Goal: Entertainment & Leisure: Consume media (video, audio)

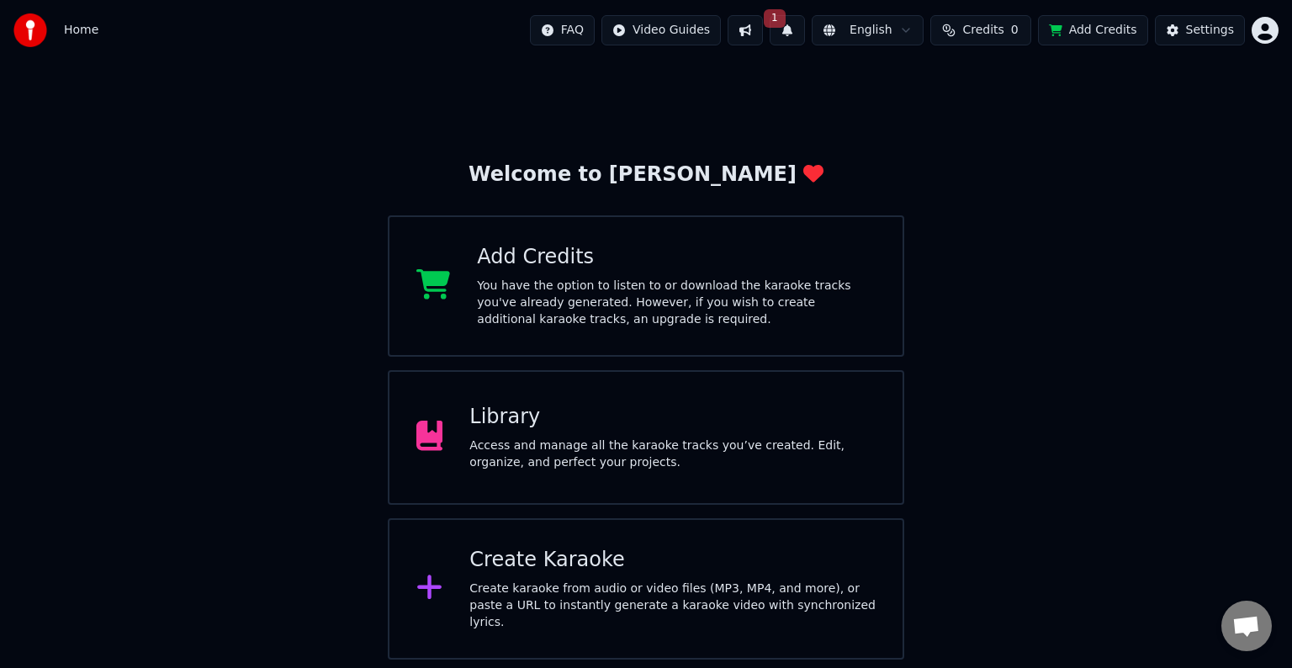
click at [599, 441] on div "Access and manage all the karaoke tracks you’ve created. Edit, organize, and pe…" at bounding box center [672, 454] width 406 height 34
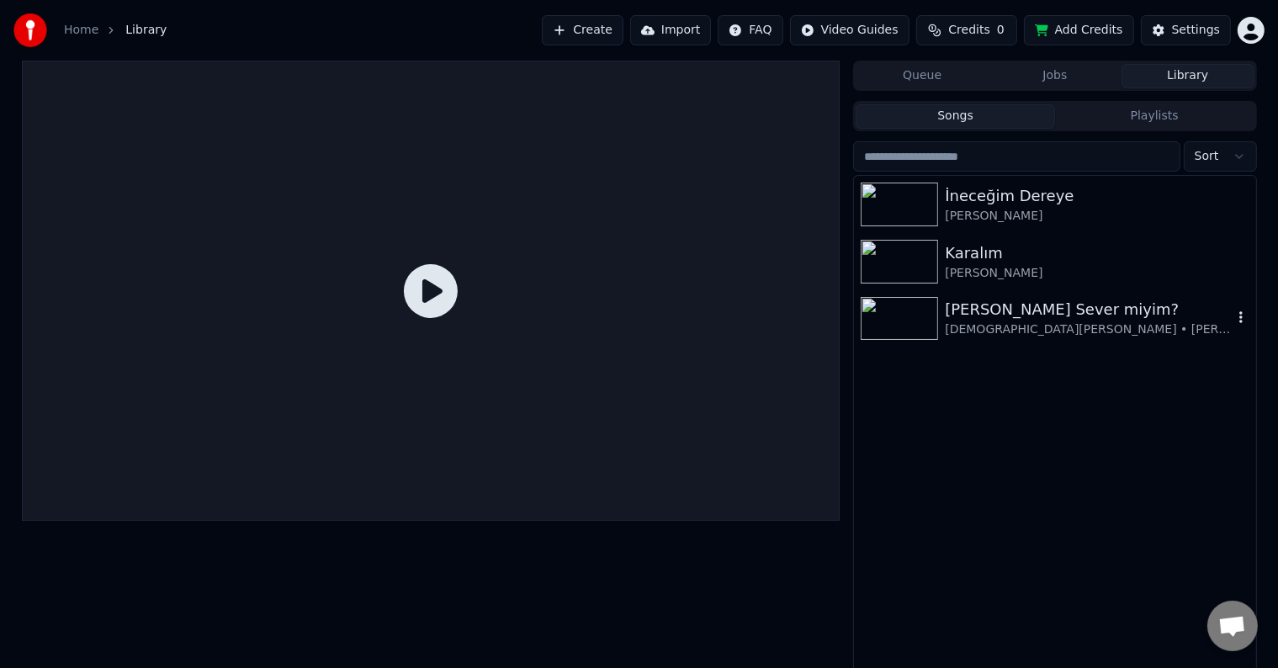
click at [899, 326] on img at bounding box center [898, 319] width 77 height 44
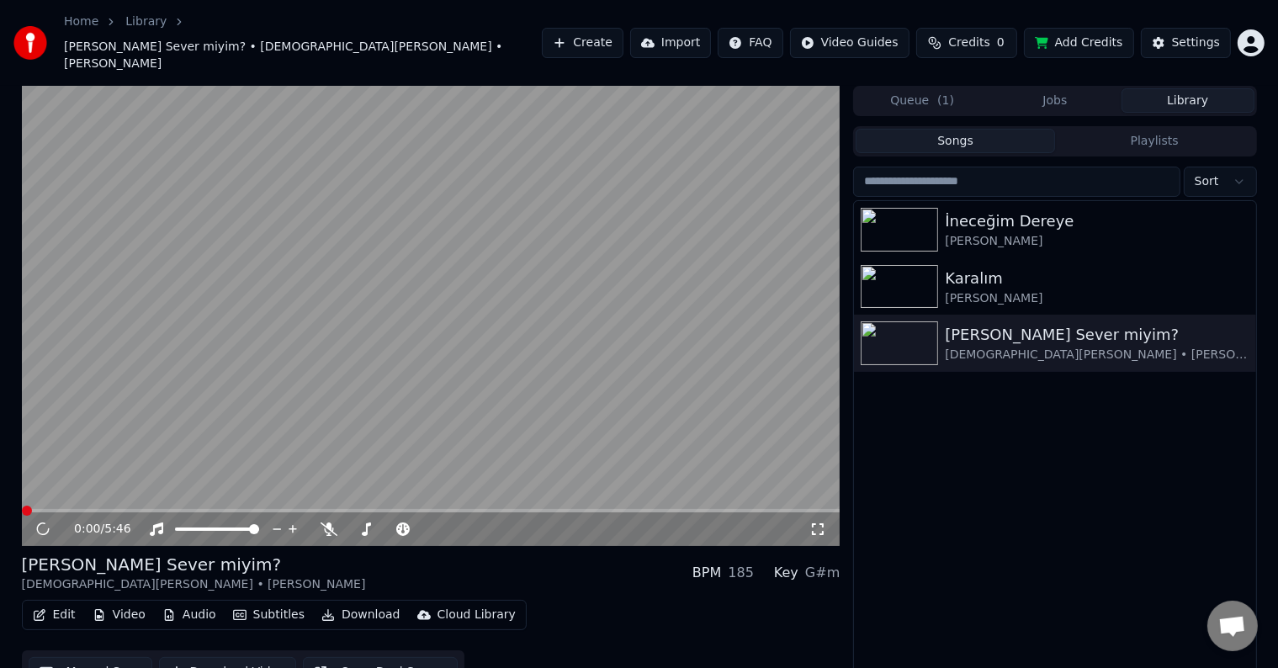
click at [381, 313] on video at bounding box center [431, 316] width 818 height 460
click at [48, 522] on icon at bounding box center [55, 528] width 40 height 13
drag, startPoint x: 201, startPoint y: 501, endPoint x: 193, endPoint y: 505, distance: 9.1
click at [198, 521] on div at bounding box center [232, 529] width 135 height 17
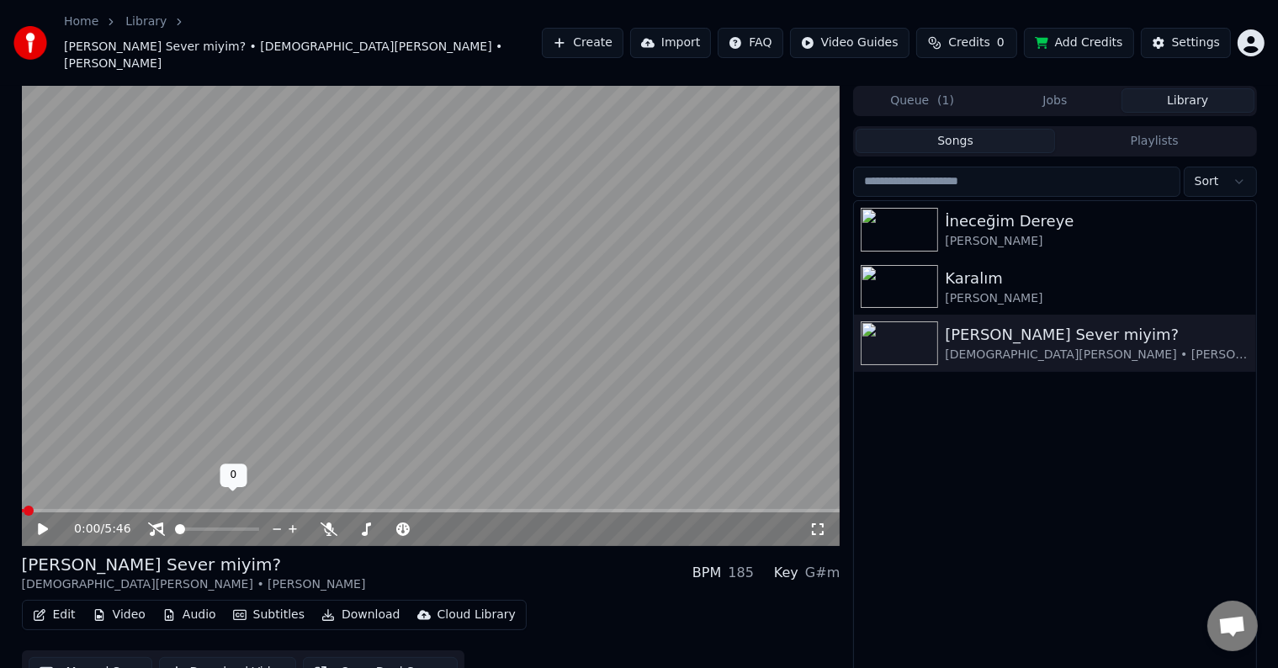
click at [175, 531] on span at bounding box center [175, 528] width 0 height 3
click at [377, 524] on span at bounding box center [378, 529] width 10 height 10
click at [443, 525] on span at bounding box center [439, 529] width 10 height 10
click at [519, 553] on div "[PERSON_NAME] Sever miyim? [DEMOGRAPHIC_DATA][PERSON_NAME] • [PERSON_NAME] BPM …" at bounding box center [431, 573] width 818 height 40
click at [542, 400] on video at bounding box center [431, 316] width 818 height 460
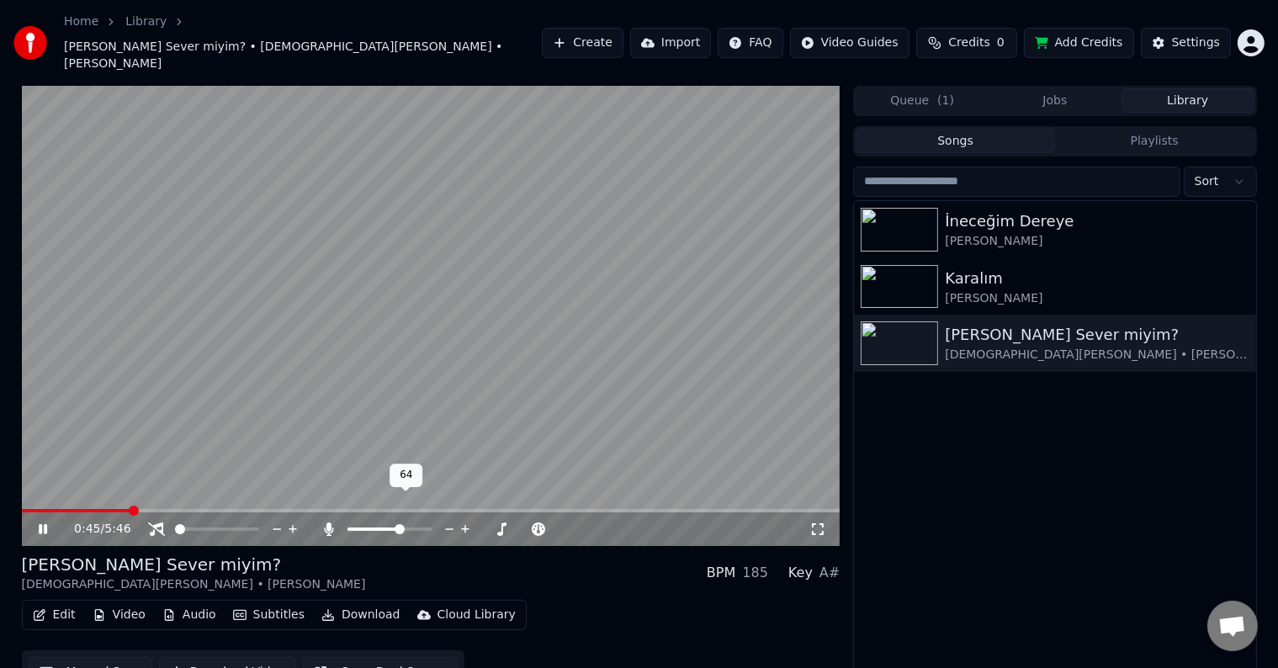
click at [404, 524] on span at bounding box center [399, 529] width 10 height 10
click at [406, 521] on div at bounding box center [404, 529] width 135 height 17
click at [408, 524] on span at bounding box center [405, 529] width 10 height 10
drag, startPoint x: 421, startPoint y: 530, endPoint x: 404, endPoint y: 538, distance: 19.6
click at [421, 553] on div "[PERSON_NAME] Sever miyim? [DEMOGRAPHIC_DATA][PERSON_NAME] • [PERSON_NAME] BPM …" at bounding box center [431, 573] width 818 height 40
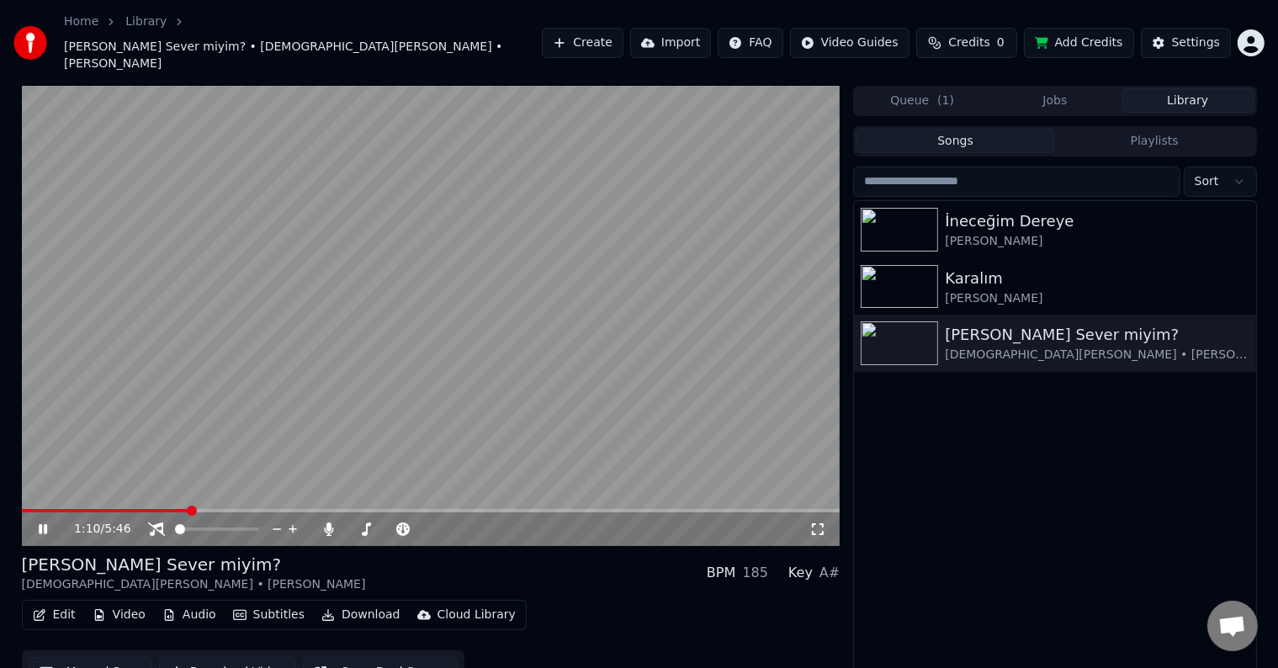
click at [421, 553] on div "[PERSON_NAME] Sever miyim? [DEMOGRAPHIC_DATA][PERSON_NAME] • [PERSON_NAME] BPM …" at bounding box center [431, 573] width 818 height 40
click at [444, 380] on video at bounding box center [431, 316] width 818 height 460
click at [376, 354] on video at bounding box center [431, 316] width 818 height 460
click at [485, 553] on div "[PERSON_NAME] Sever miyim? [DEMOGRAPHIC_DATA][PERSON_NAME] • [PERSON_NAME] BPM …" at bounding box center [431, 573] width 818 height 40
click at [444, 524] on span at bounding box center [445, 529] width 10 height 10
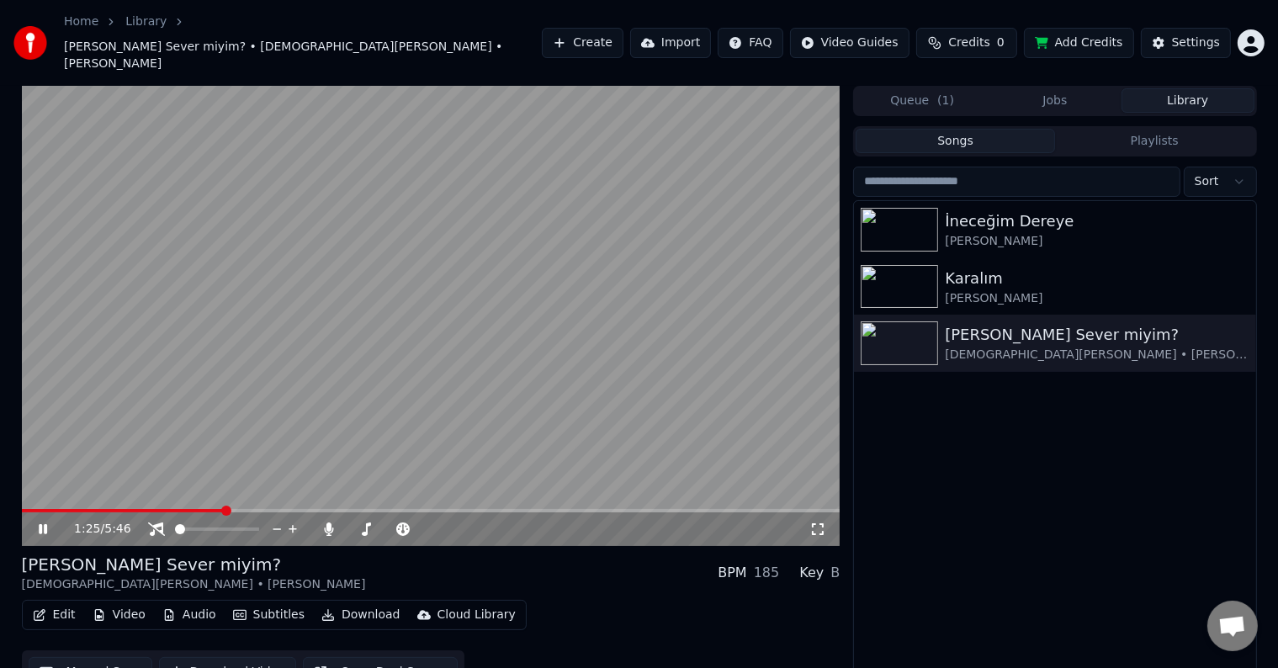
click at [447, 553] on div "[PERSON_NAME] Sever miyim? [DEMOGRAPHIC_DATA][PERSON_NAME] • [PERSON_NAME] BPM …" at bounding box center [431, 573] width 818 height 40
click at [395, 527] on span at bounding box center [391, 528] width 14 height 3
click at [404, 553] on div "[PERSON_NAME] Sever miyim? [DEMOGRAPHIC_DATA][PERSON_NAME] • [PERSON_NAME] BPM …" at bounding box center [431, 573] width 818 height 40
click at [199, 393] on video at bounding box center [431, 316] width 818 height 460
click at [167, 394] on video at bounding box center [431, 316] width 818 height 460
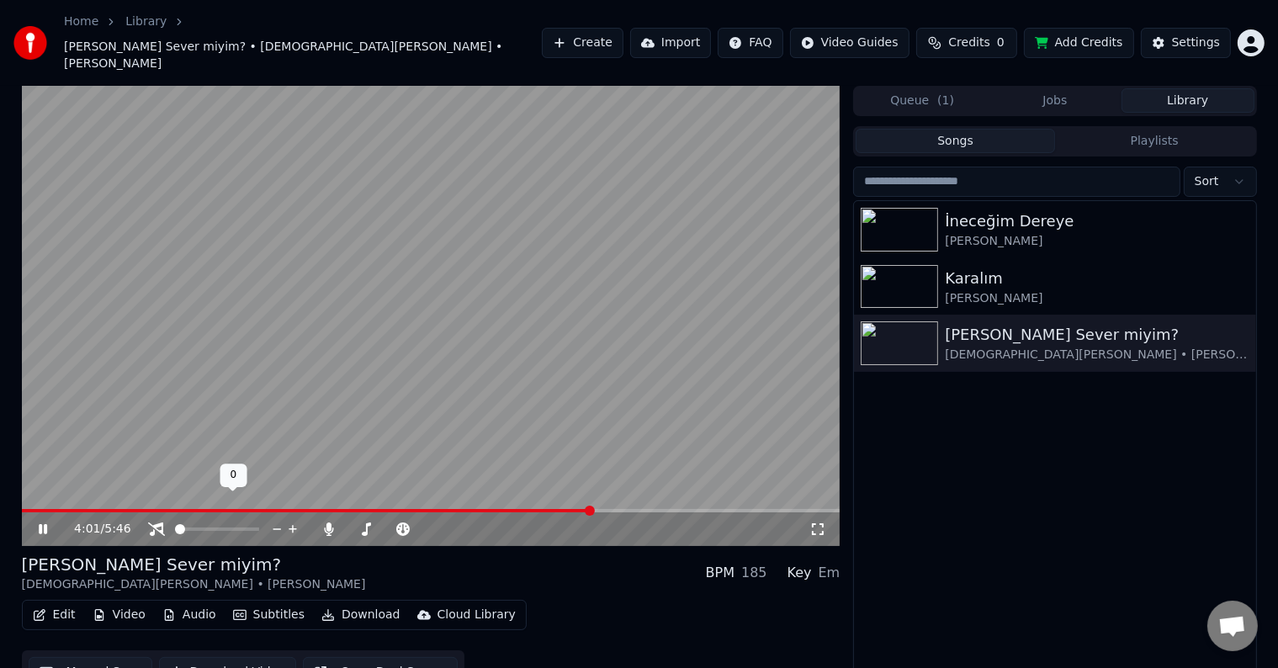
click at [175, 524] on span at bounding box center [180, 529] width 10 height 10
click at [138, 422] on video at bounding box center [431, 316] width 818 height 460
click at [219, 524] on span at bounding box center [218, 529] width 10 height 10
click at [519, 569] on div "[PERSON_NAME] Sever miyim? [DEMOGRAPHIC_DATA][PERSON_NAME] • [PERSON_NAME] BPM …" at bounding box center [431, 623] width 818 height 141
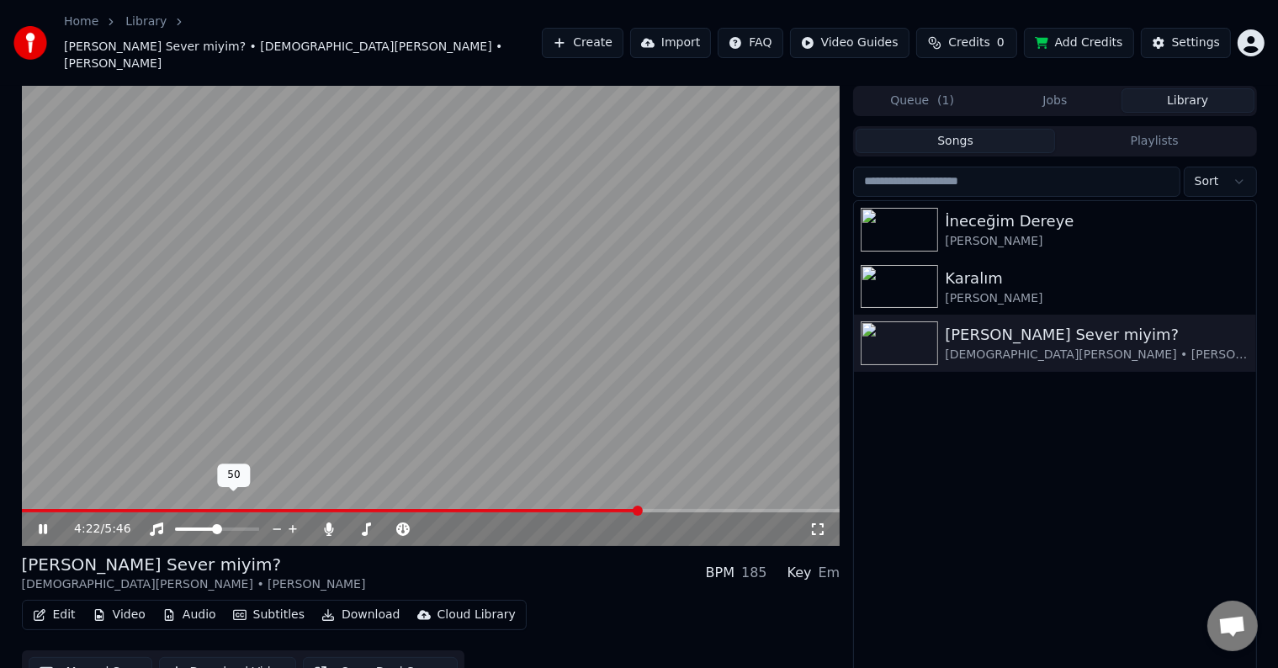
click at [217, 524] on span at bounding box center [217, 529] width 10 height 10
click at [452, 559] on div "[PERSON_NAME] Sever miyim? [DEMOGRAPHIC_DATA][PERSON_NAME] • [PERSON_NAME] BPM …" at bounding box center [431, 573] width 818 height 40
click at [394, 524] on span at bounding box center [395, 529] width 10 height 10
click at [409, 553] on div "[PERSON_NAME] Sever miyim? [DEMOGRAPHIC_DATA][PERSON_NAME] • [PERSON_NAME] BPM …" at bounding box center [431, 573] width 818 height 40
click at [212, 524] on span at bounding box center [217, 529] width 10 height 10
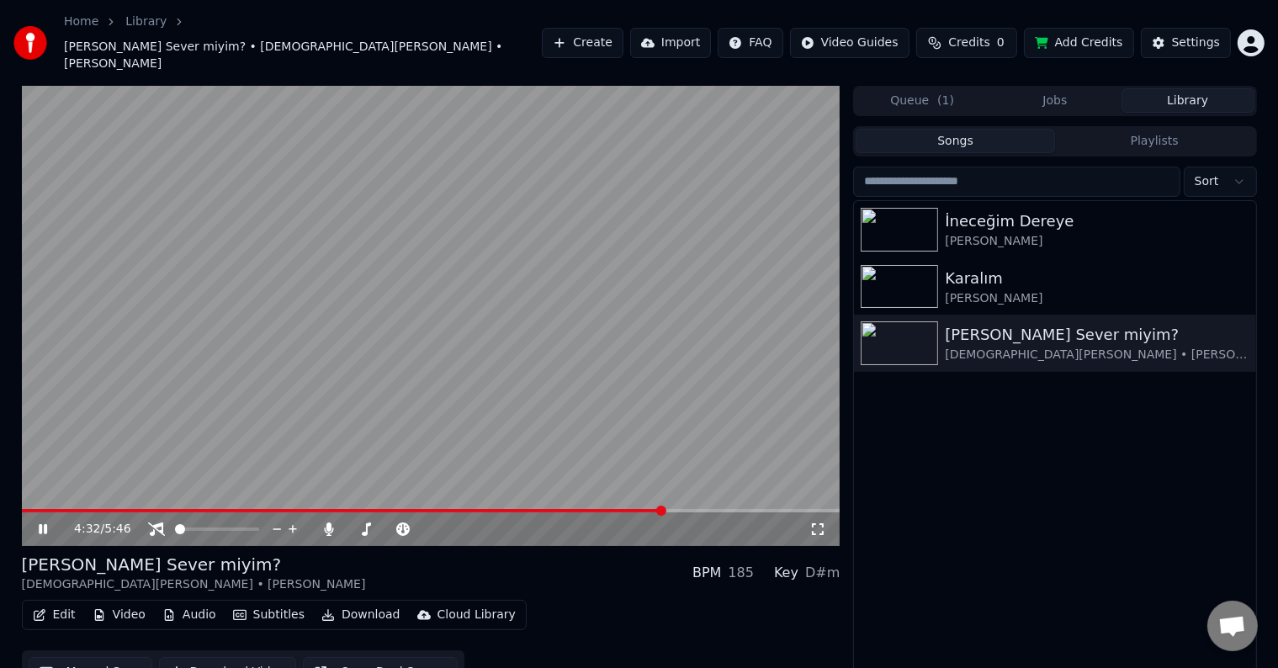
click at [332, 553] on div "[PERSON_NAME] Sever miyim? [DEMOGRAPHIC_DATA][PERSON_NAME] • [PERSON_NAME] BPM …" at bounding box center [431, 573] width 818 height 40
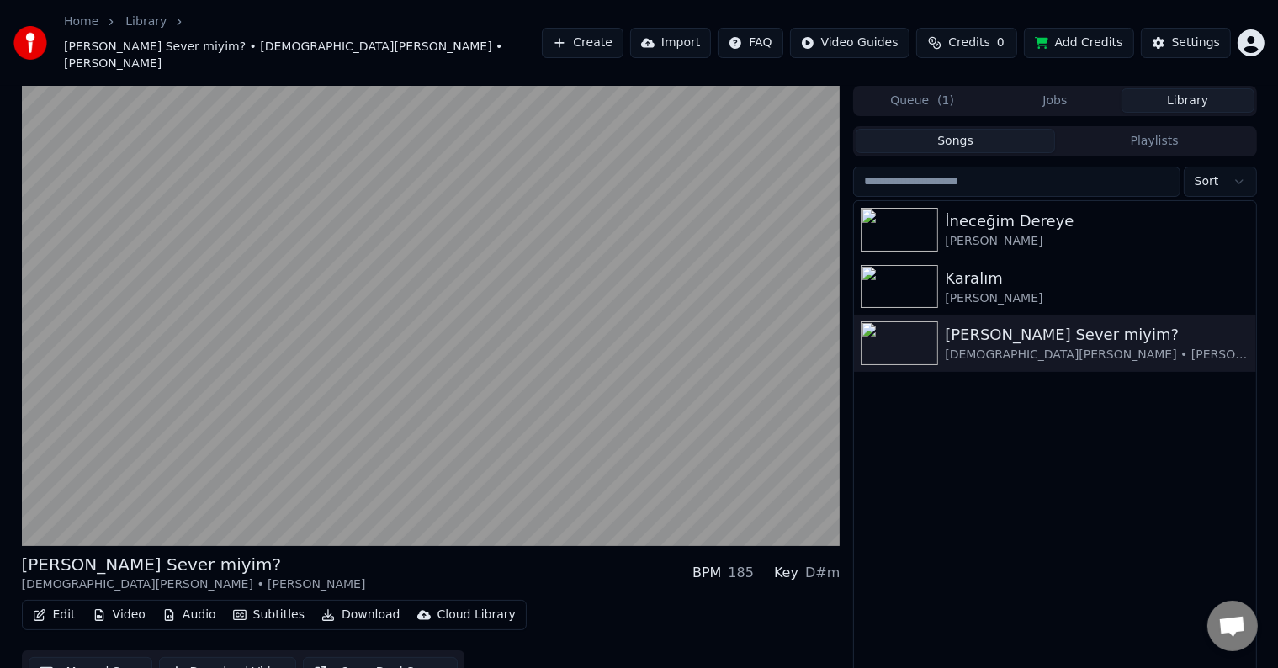
click at [355, 553] on div "[PERSON_NAME] Sever miyim? [DEMOGRAPHIC_DATA][PERSON_NAME] • [PERSON_NAME] BPM …" at bounding box center [431, 573] width 818 height 40
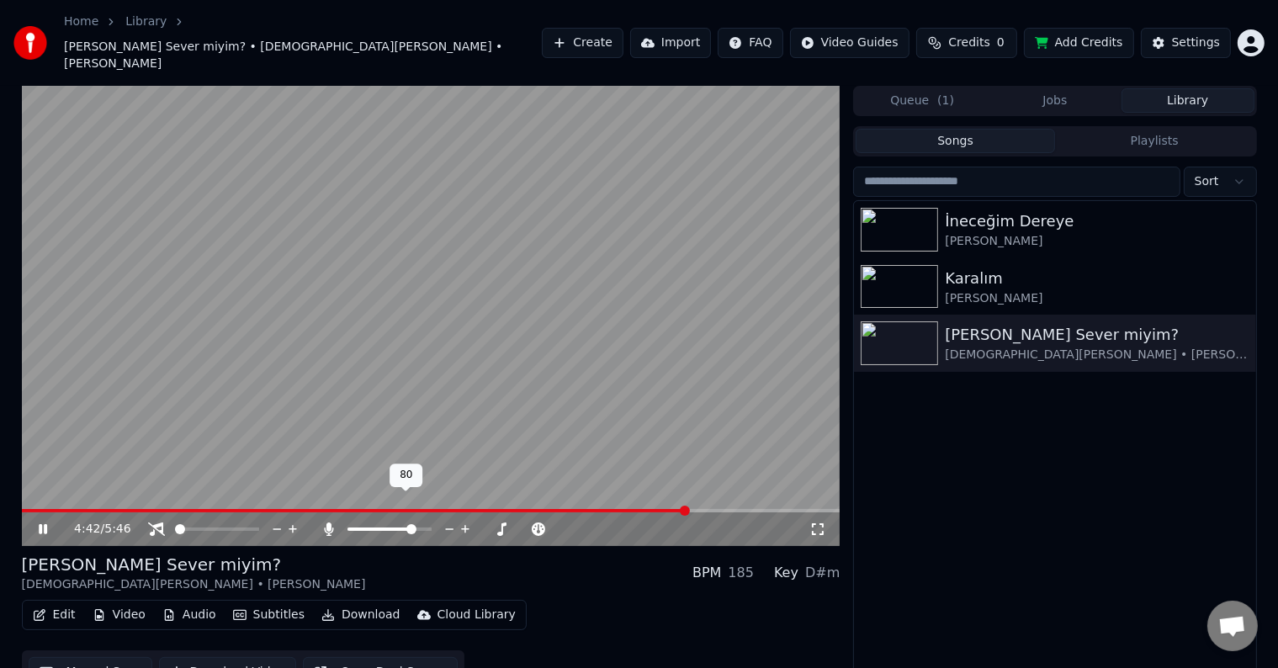
click at [415, 524] on span at bounding box center [411, 529] width 10 height 10
click at [270, 553] on div "[PERSON_NAME] Sever miyim? [DEMOGRAPHIC_DATA][PERSON_NAME] • [PERSON_NAME] BPM …" at bounding box center [431, 573] width 818 height 40
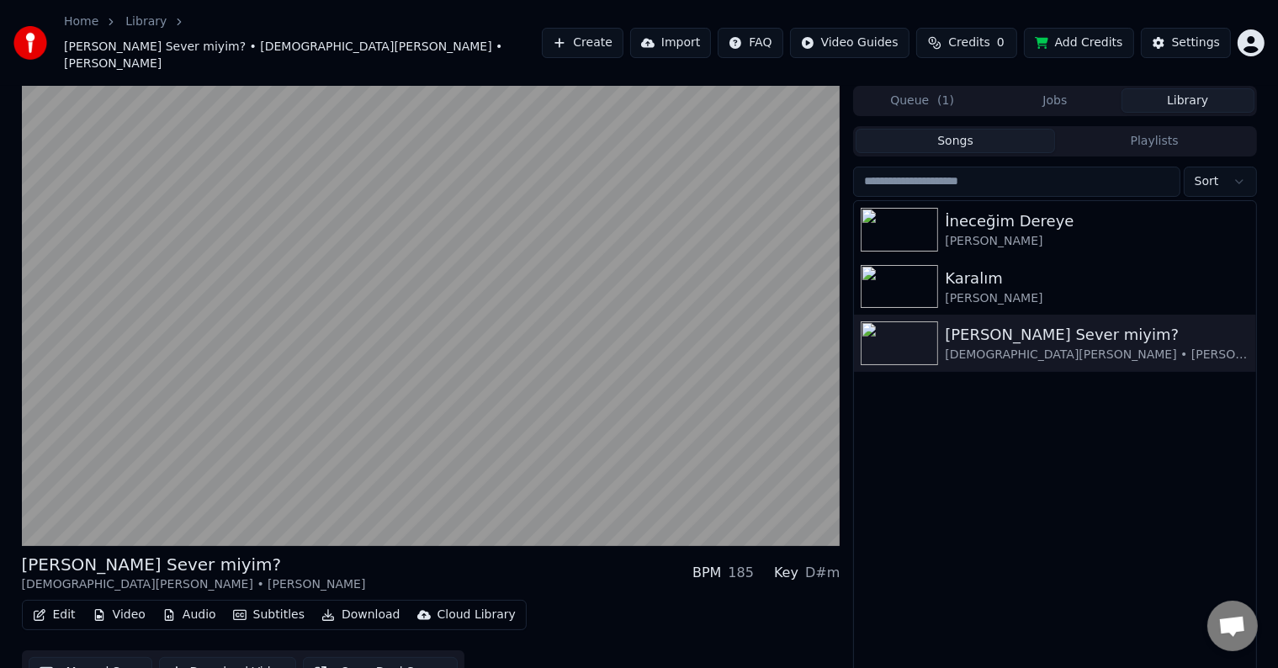
click at [407, 553] on div "[PERSON_NAME] Sever miyim? [DEMOGRAPHIC_DATA][PERSON_NAME] • [PERSON_NAME] BPM …" at bounding box center [431, 573] width 818 height 40
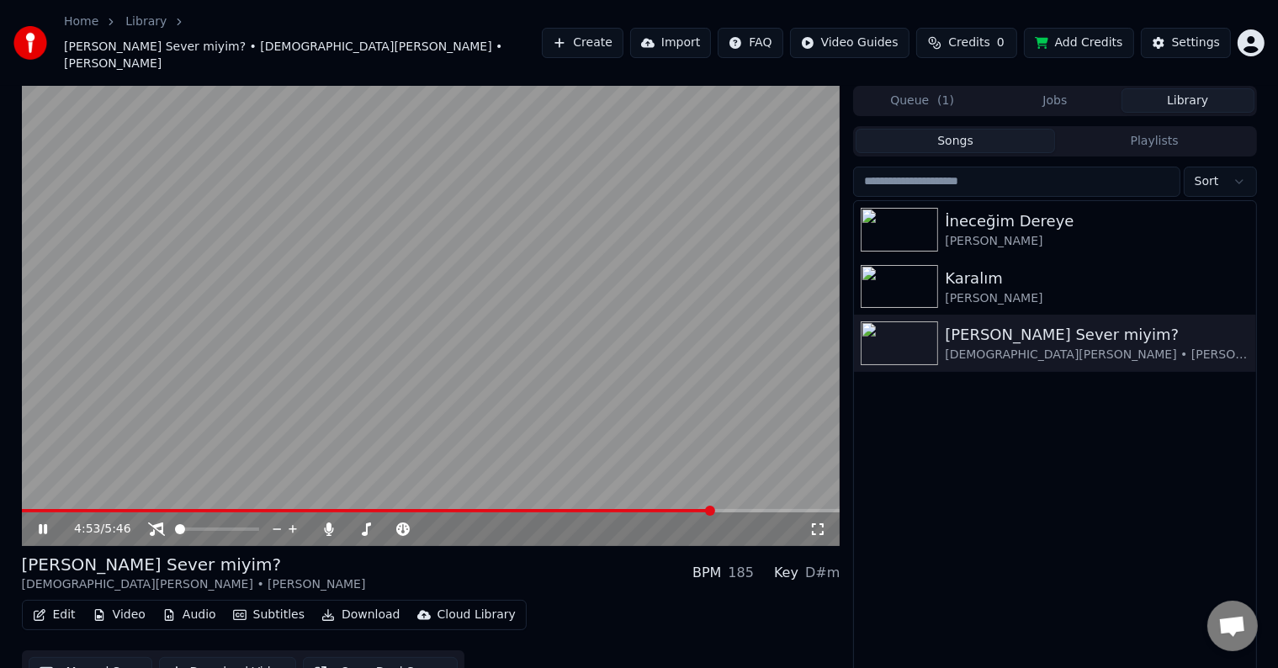
click at [421, 526] on div "4:53 / 5:46 [PERSON_NAME] Sever miyim? [DEMOGRAPHIC_DATA][PERSON_NAME] • [PERSO…" at bounding box center [431, 394] width 818 height 616
click at [420, 553] on div "[PERSON_NAME] Sever miyim? [DEMOGRAPHIC_DATA][PERSON_NAME] • [PERSON_NAME] BPM …" at bounding box center [431, 573] width 818 height 40
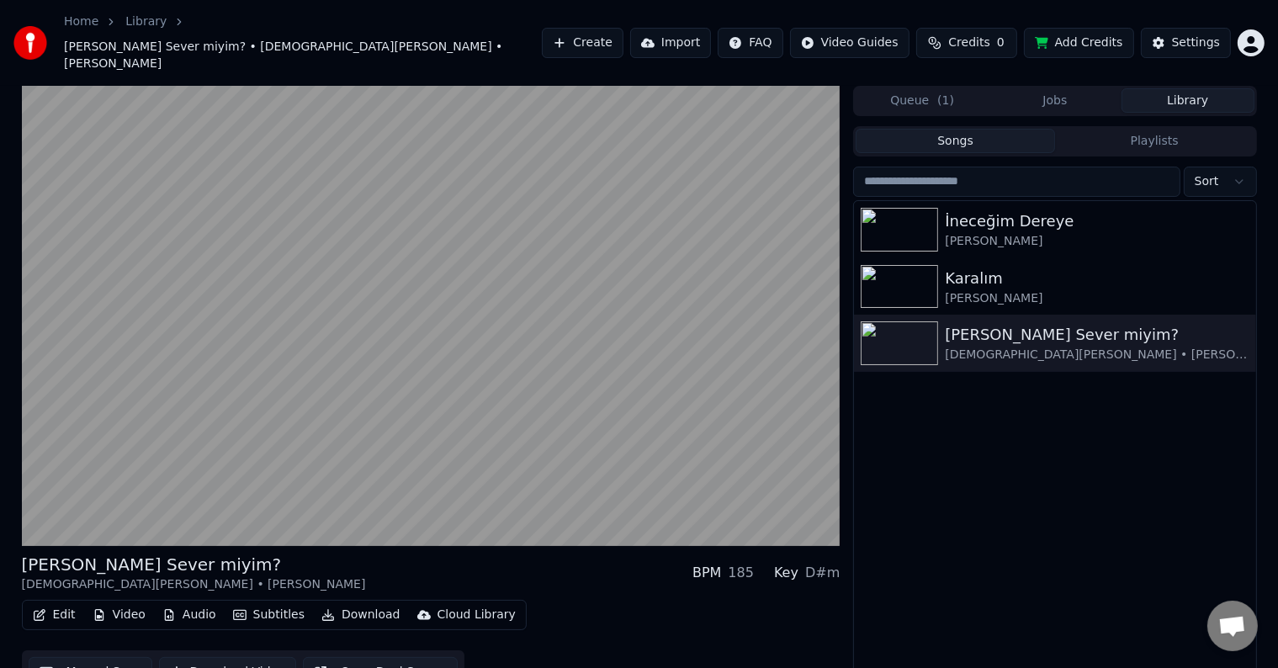
click at [392, 553] on div "[PERSON_NAME] Sever miyim? [DEMOGRAPHIC_DATA][PERSON_NAME] • [PERSON_NAME] BPM …" at bounding box center [431, 573] width 818 height 40
click at [373, 553] on div "[PERSON_NAME] Sever miyim? [DEMOGRAPHIC_DATA][PERSON_NAME] • [PERSON_NAME] BPM …" at bounding box center [431, 573] width 818 height 40
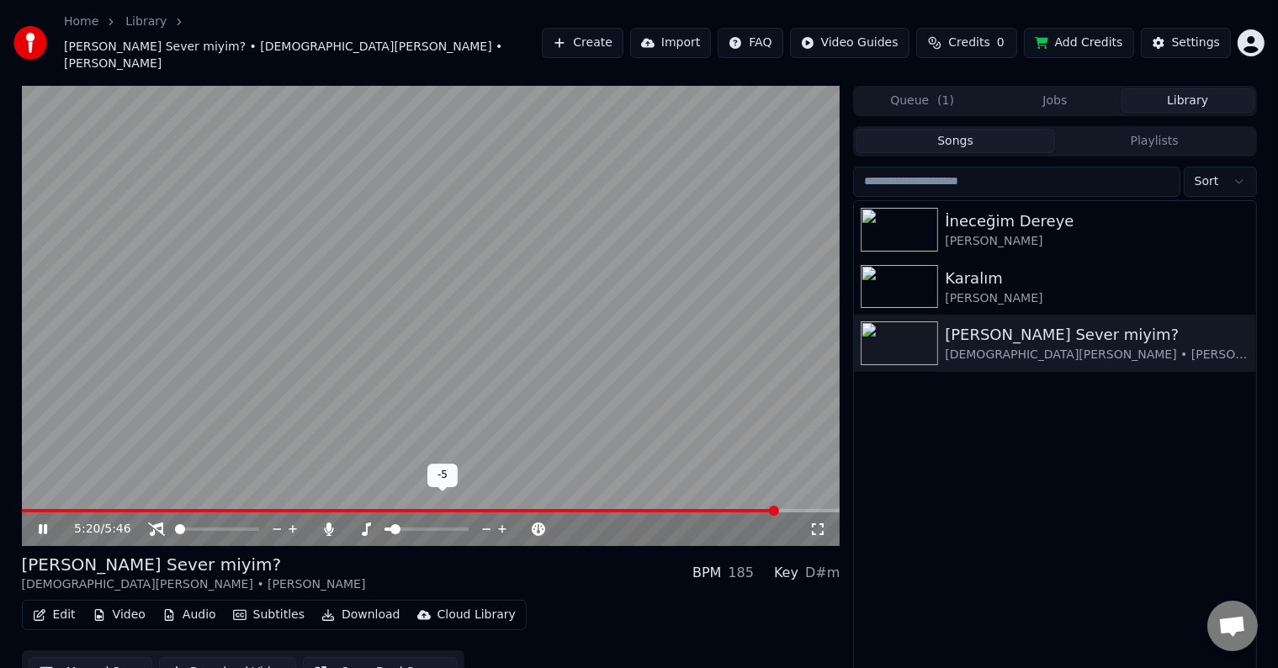
click at [464, 527] on span at bounding box center [426, 528] width 84 height 3
click at [463, 524] on span at bounding box center [457, 529] width 10 height 10
click at [464, 527] on span at bounding box center [426, 528] width 84 height 3
click at [467, 527] on span at bounding box center [426, 528] width 84 height 3
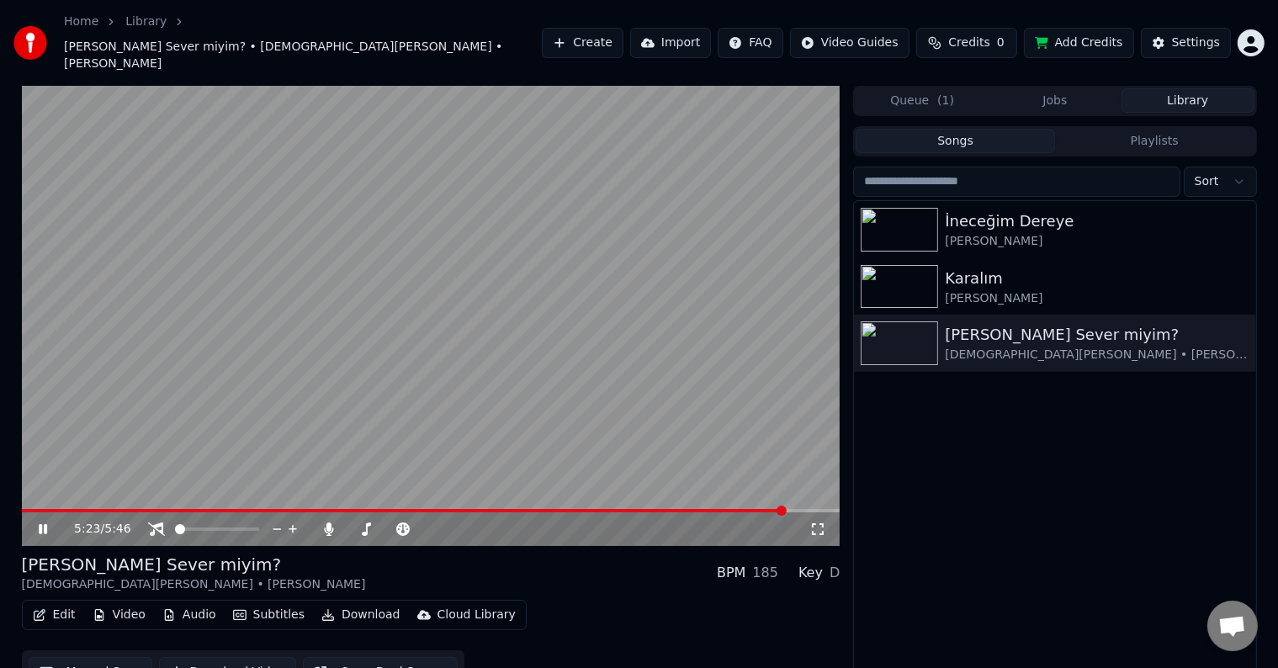
click at [475, 553] on div "[PERSON_NAME] Sever miyim? [DEMOGRAPHIC_DATA][PERSON_NAME] • [PERSON_NAME] BPM …" at bounding box center [431, 573] width 818 height 40
click at [630, 509] on span at bounding box center [428, 510] width 812 height 3
click at [559, 553] on div "[PERSON_NAME] Sever miyim? [DEMOGRAPHIC_DATA][PERSON_NAME] • [PERSON_NAME] BPM …" at bounding box center [431, 573] width 818 height 40
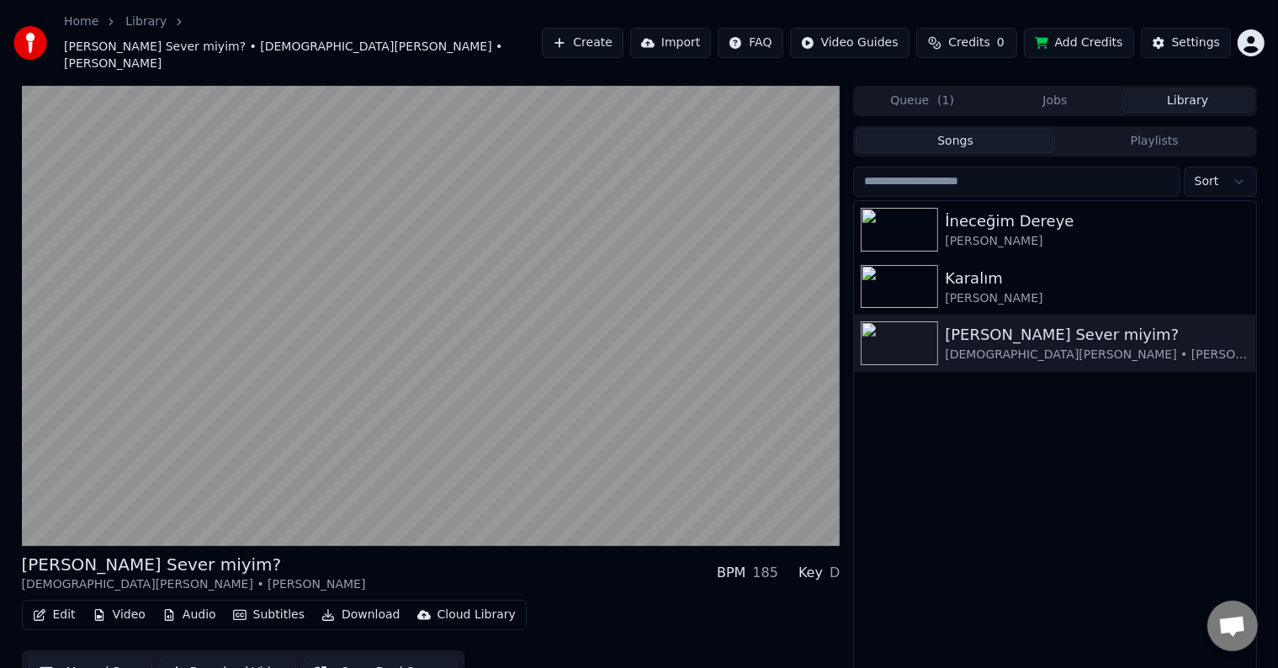
click at [627, 567] on div "[PERSON_NAME] Sever miyim? [DEMOGRAPHIC_DATA][PERSON_NAME] • [PERSON_NAME] BPM …" at bounding box center [431, 573] width 818 height 40
click at [599, 562] on div "[PERSON_NAME] Sever miyim? [DEMOGRAPHIC_DATA][PERSON_NAME] • [PERSON_NAME] BPM …" at bounding box center [431, 573] width 818 height 40
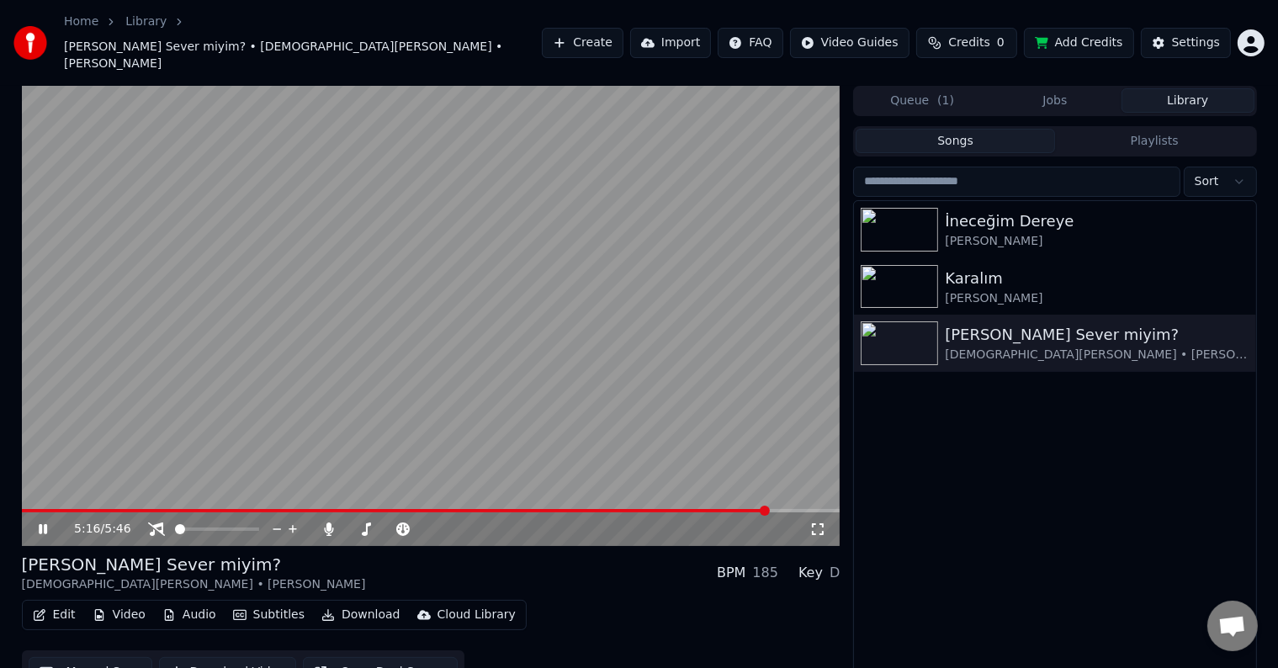
click at [581, 553] on div "[PERSON_NAME] Sever miyim? [DEMOGRAPHIC_DATA][PERSON_NAME] • [PERSON_NAME] BPM …" at bounding box center [431, 573] width 818 height 40
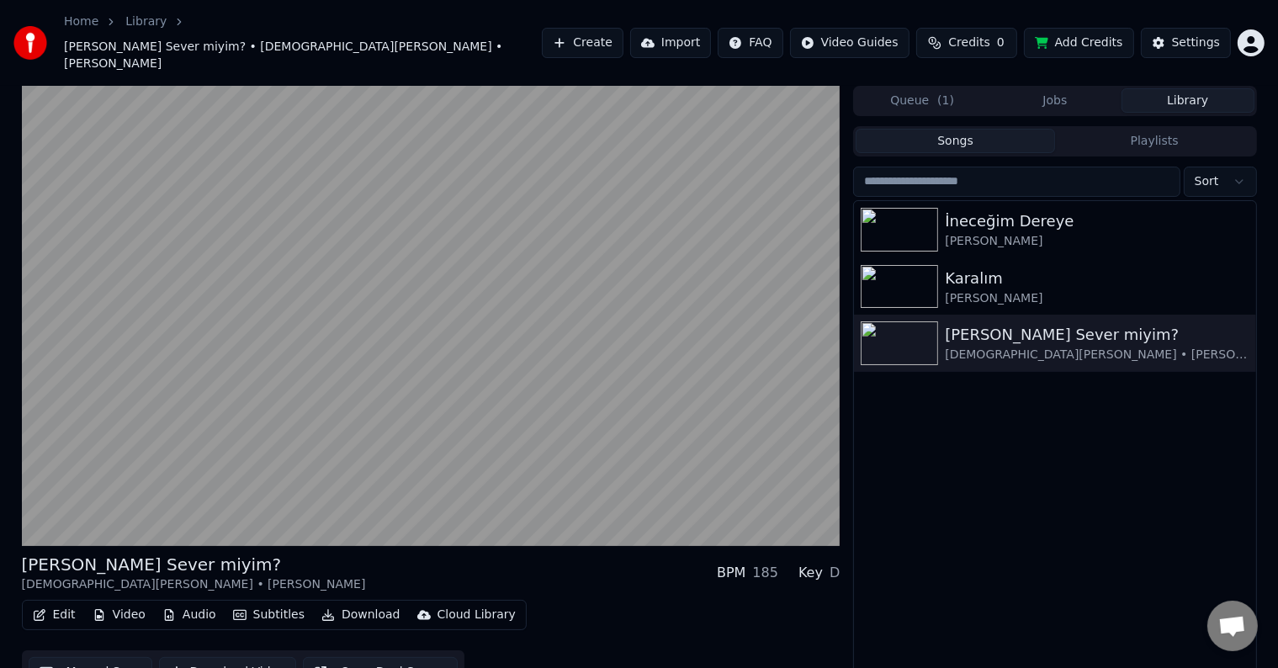
click at [586, 563] on div "[PERSON_NAME] Sever miyim? [DEMOGRAPHIC_DATA][PERSON_NAME] • [PERSON_NAME] BPM …" at bounding box center [431, 573] width 818 height 40
click at [533, 553] on div "[PERSON_NAME] Sever miyim? [DEMOGRAPHIC_DATA][PERSON_NAME] • [PERSON_NAME] BPM …" at bounding box center [431, 573] width 818 height 40
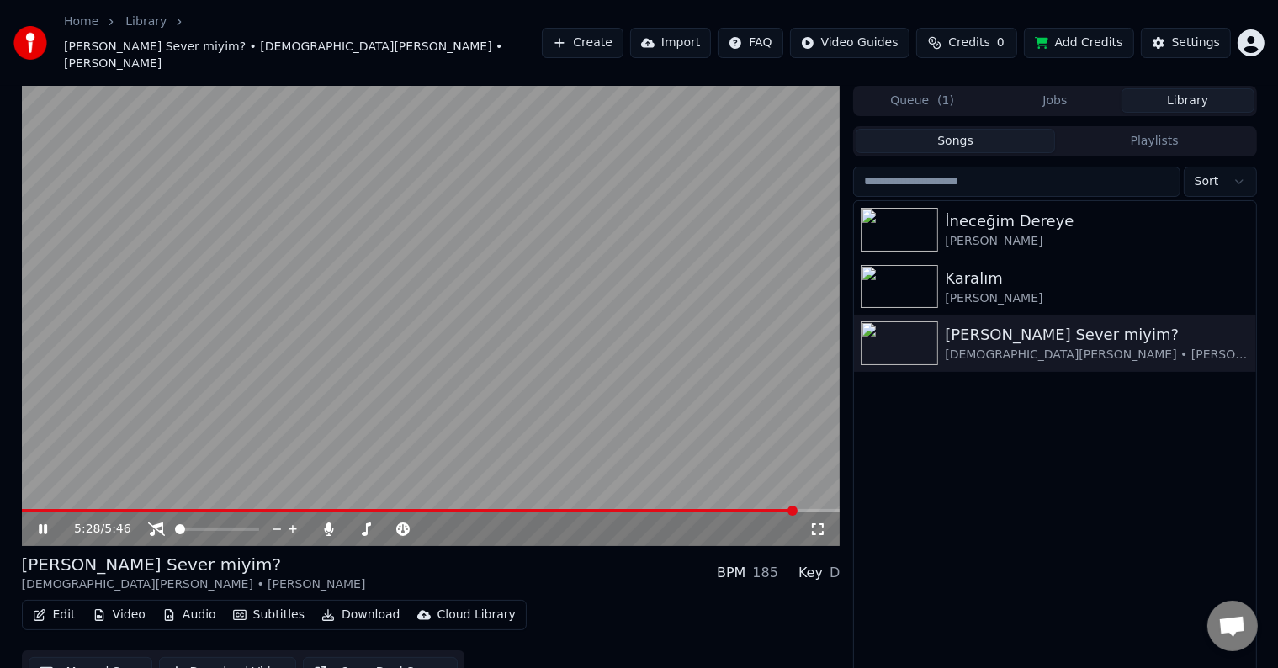
click at [585, 553] on div "[PERSON_NAME] Sever miyim? [DEMOGRAPHIC_DATA][PERSON_NAME] • [PERSON_NAME] BPM …" at bounding box center [431, 573] width 818 height 40
click at [558, 86] on video at bounding box center [431, 316] width 818 height 460
click at [606, 312] on video at bounding box center [431, 316] width 818 height 460
click at [902, 265] on img at bounding box center [898, 287] width 77 height 44
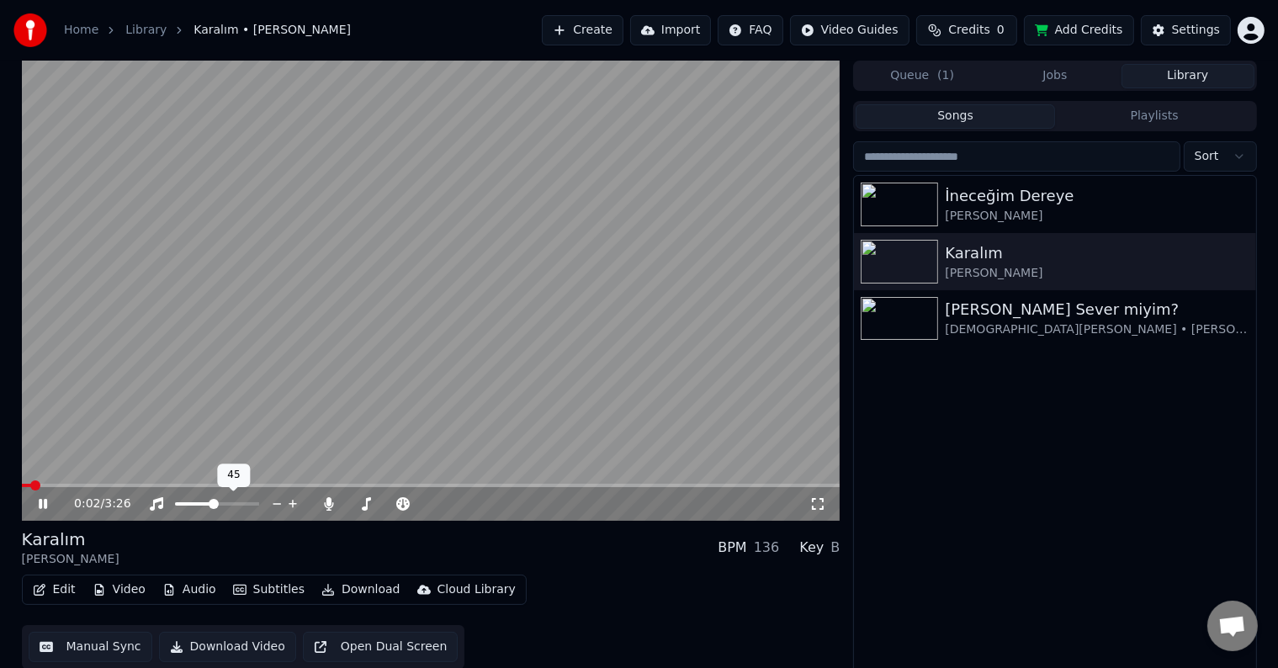
click at [212, 505] on span at bounding box center [217, 503] width 84 height 3
click at [419, 505] on span at bounding box center [401, 503] width 35 height 3
click at [442, 508] on span at bounding box center [439, 504] width 10 height 10
click at [447, 552] on div "Karalım [PERSON_NAME] BPM 136 Key Gm" at bounding box center [431, 547] width 818 height 40
click at [193, 503] on span at bounding box center [198, 504] width 10 height 10
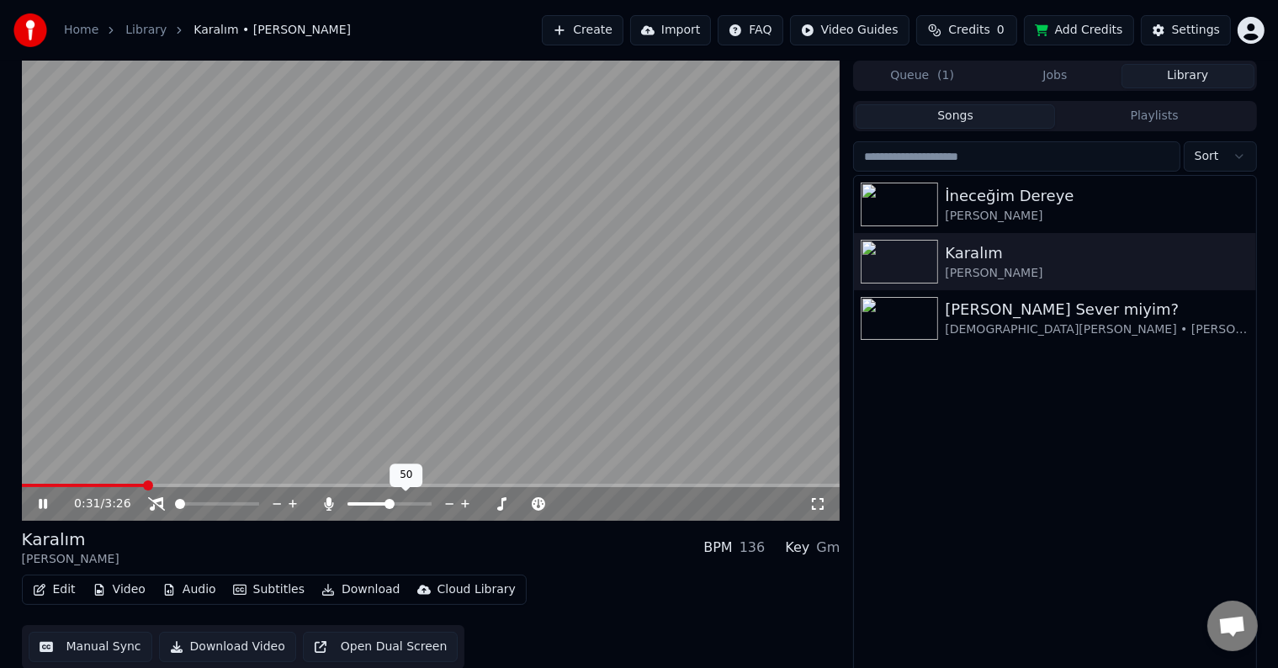
click at [389, 505] on span at bounding box center [368, 503] width 42 height 3
click at [404, 502] on span at bounding box center [394, 503] width 21 height 3
click at [415, 306] on video at bounding box center [431, 291] width 818 height 460
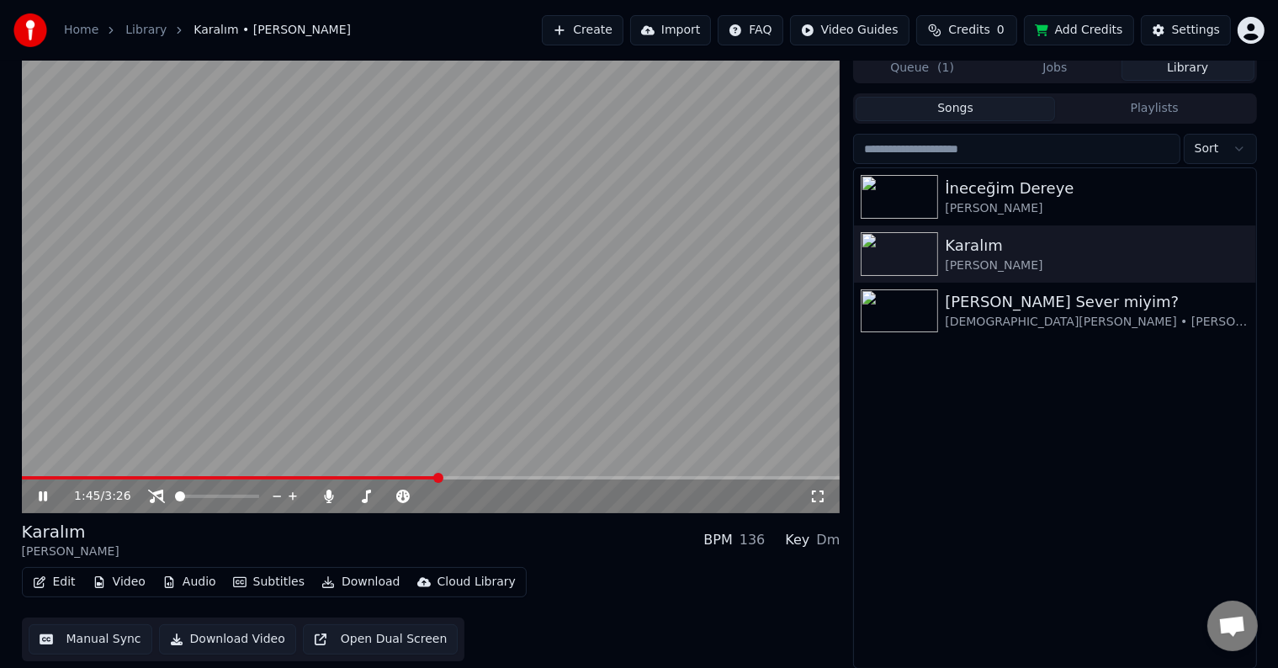
click at [622, 326] on video at bounding box center [431, 283] width 818 height 460
click at [548, 308] on video at bounding box center [431, 283] width 818 height 460
click at [888, 209] on img at bounding box center [898, 197] width 77 height 44
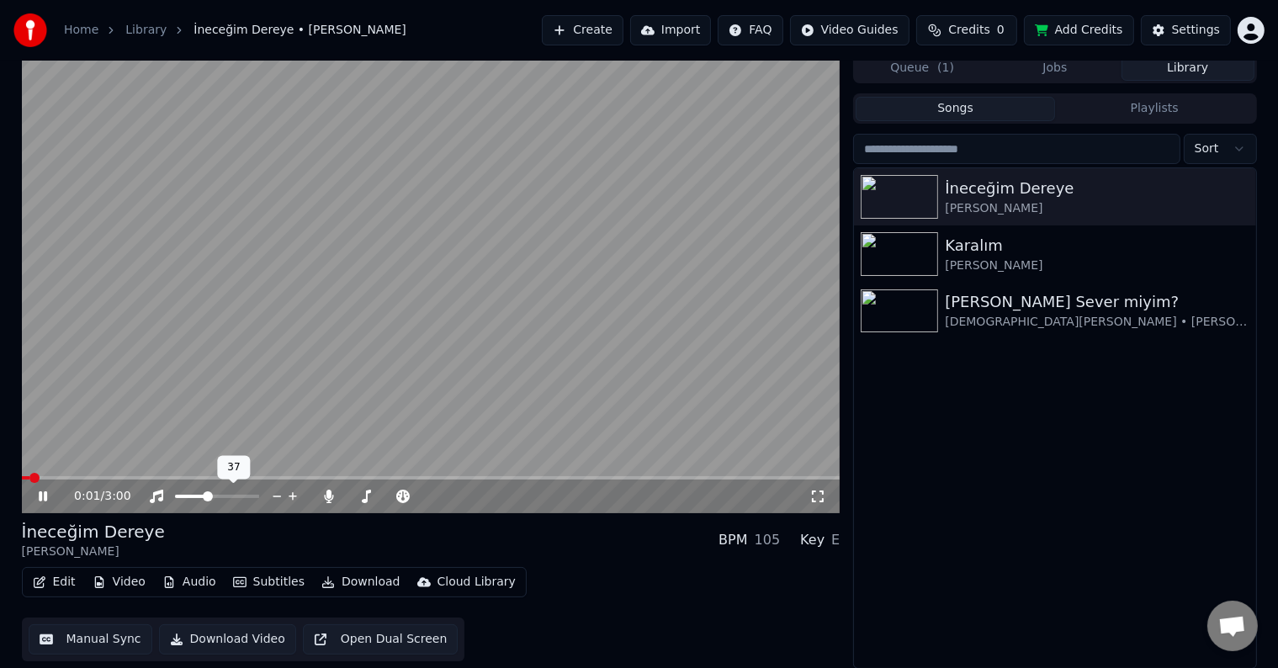
click at [206, 495] on span at bounding box center [208, 496] width 10 height 10
click at [391, 497] on span at bounding box center [387, 496] width 7 height 3
click at [412, 526] on div "İneceğim [PERSON_NAME] BPM 105 Key D" at bounding box center [431, 540] width 818 height 40
click at [384, 495] on span at bounding box center [389, 496] width 10 height 10
click at [363, 536] on div "İneceğim Dereye [PERSON_NAME] BPM 105 Key C#" at bounding box center [431, 540] width 818 height 40
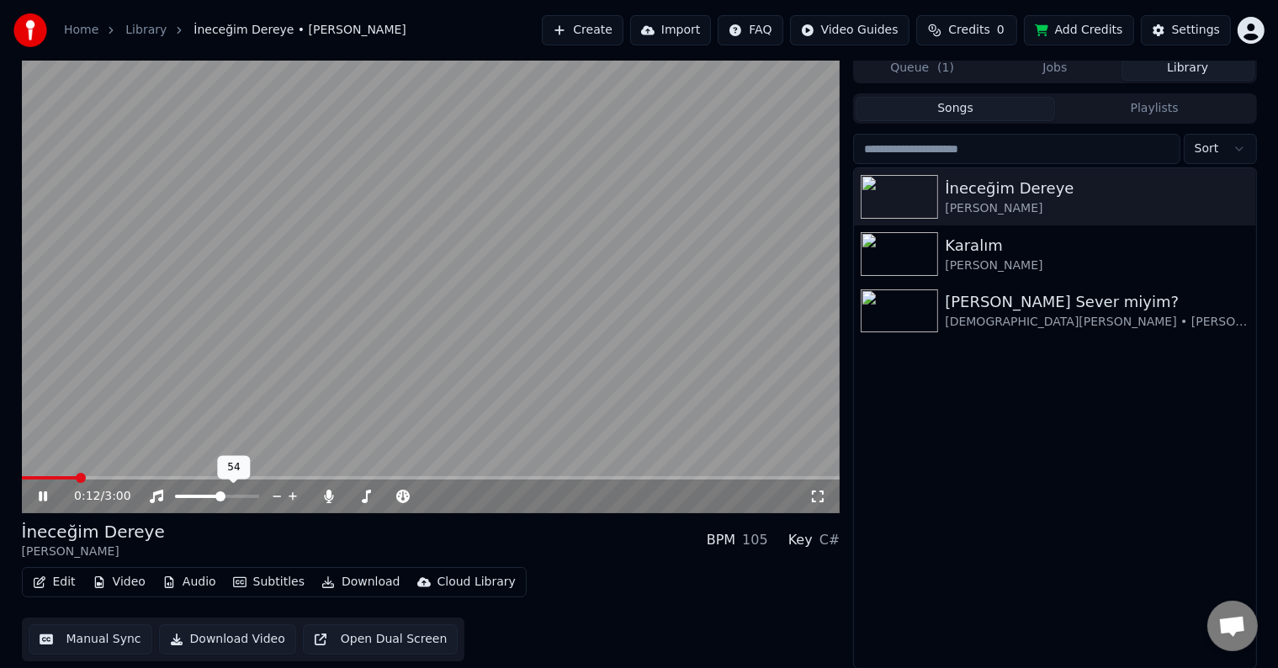
click at [220, 494] on span at bounding box center [220, 496] width 10 height 10
click at [175, 501] on span at bounding box center [180, 496] width 10 height 10
click at [205, 501] on span at bounding box center [208, 496] width 10 height 10
click at [408, 493] on span at bounding box center [408, 496] width 10 height 10
click at [367, 531] on div "İneceğim Dereye [PERSON_NAME] BPM 105 Key E" at bounding box center [431, 540] width 818 height 40
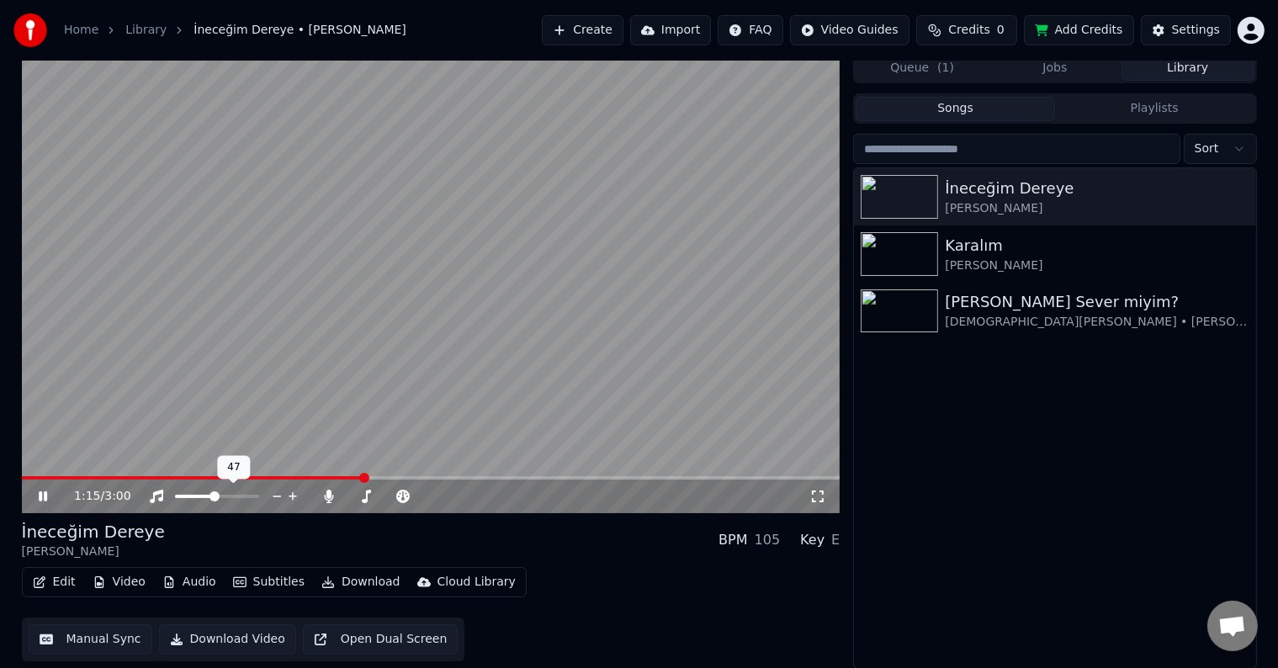
click at [209, 498] on span at bounding box center [214, 496] width 10 height 10
drag, startPoint x: 193, startPoint y: 501, endPoint x: 129, endPoint y: 510, distance: 65.3
click at [130, 511] on div "1:16 / 3:00" at bounding box center [431, 496] width 818 height 34
click at [175, 498] on span at bounding box center [180, 496] width 10 height 10
click at [203, 498] on span at bounding box center [204, 496] width 10 height 10
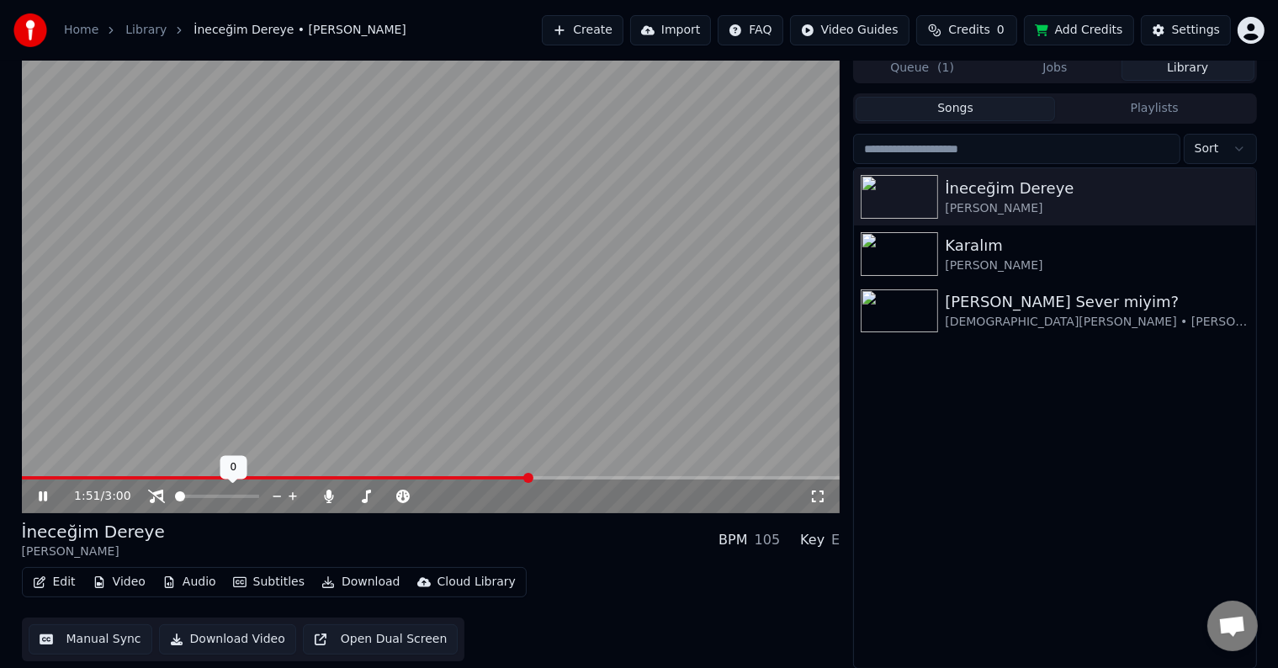
click at [175, 499] on span at bounding box center [180, 496] width 10 height 10
click at [411, 491] on span at bounding box center [414, 496] width 10 height 10
click at [440, 501] on span at bounding box center [439, 496] width 10 height 10
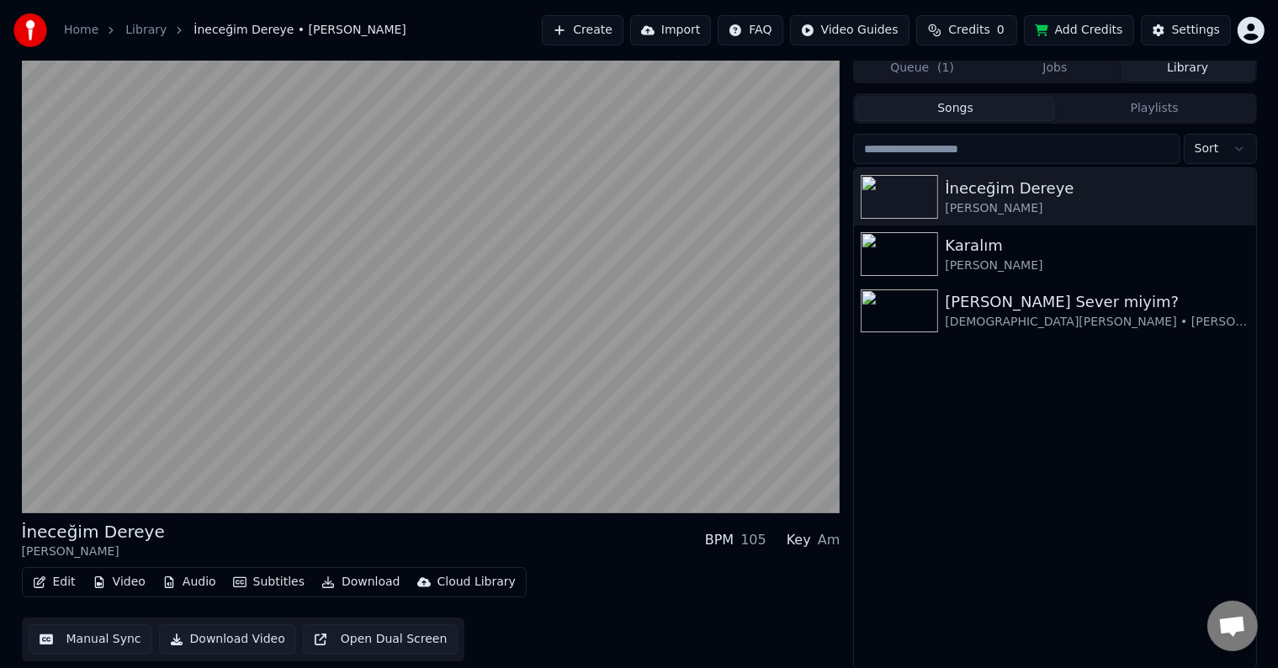
click at [424, 525] on div "İneceğim Dereye [PERSON_NAME] BPM 105 Key Am" at bounding box center [431, 540] width 818 height 40
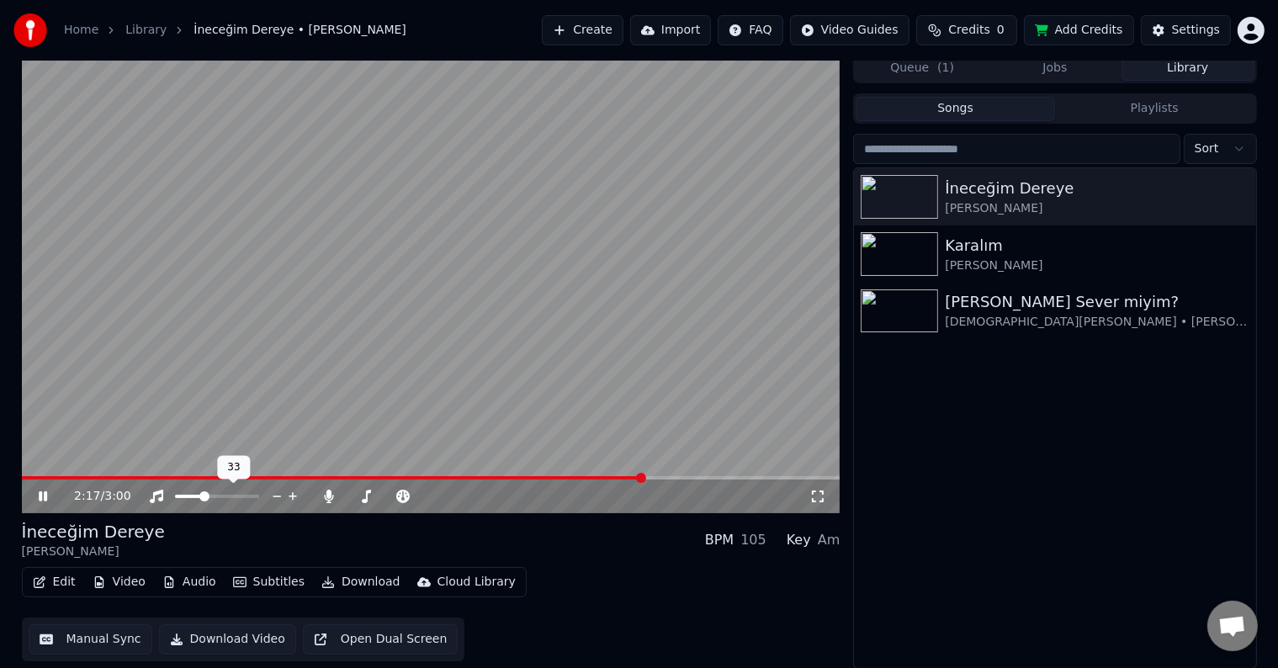
click at [202, 491] on span at bounding box center [204, 496] width 10 height 10
click at [175, 501] on span at bounding box center [180, 496] width 10 height 10
click at [447, 496] on span at bounding box center [426, 496] width 84 height 3
click at [421, 533] on div "İneceğim Dereye [PERSON_NAME] BPM 105 Key A#m" at bounding box center [431, 540] width 818 height 40
drag, startPoint x: 188, startPoint y: 499, endPoint x: 219, endPoint y: 498, distance: 30.3
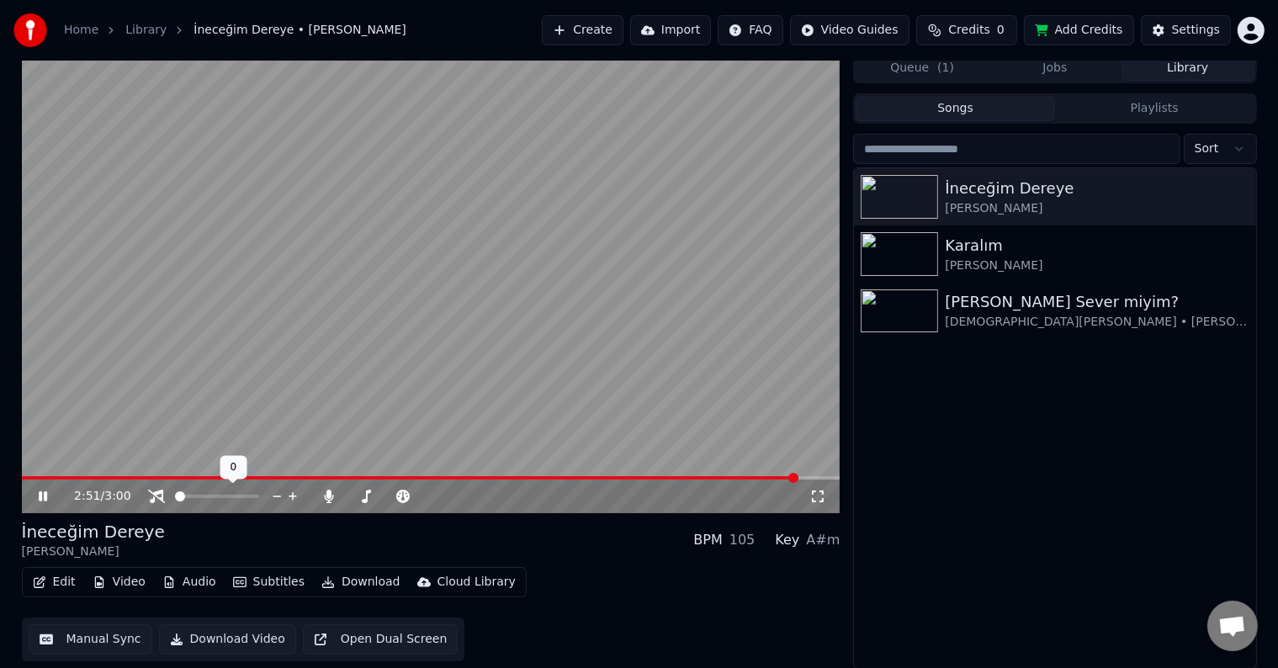
click at [219, 498] on div at bounding box center [232, 496] width 135 height 17
click at [215, 496] on span at bounding box center [217, 496] width 84 height 3
click at [199, 491] on span at bounding box center [201, 496] width 10 height 10
